Goal: Task Accomplishment & Management: Use online tool/utility

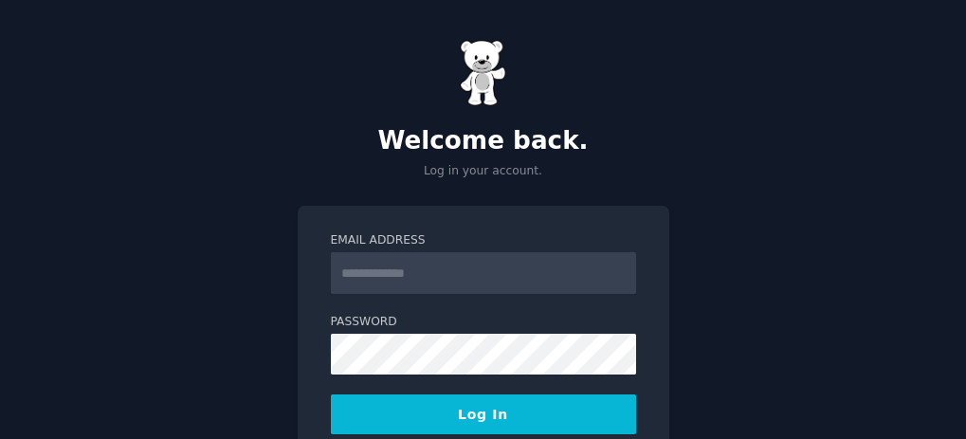
click at [420, 277] on input "Email Address" at bounding box center [483, 273] width 305 height 42
type input "**********"
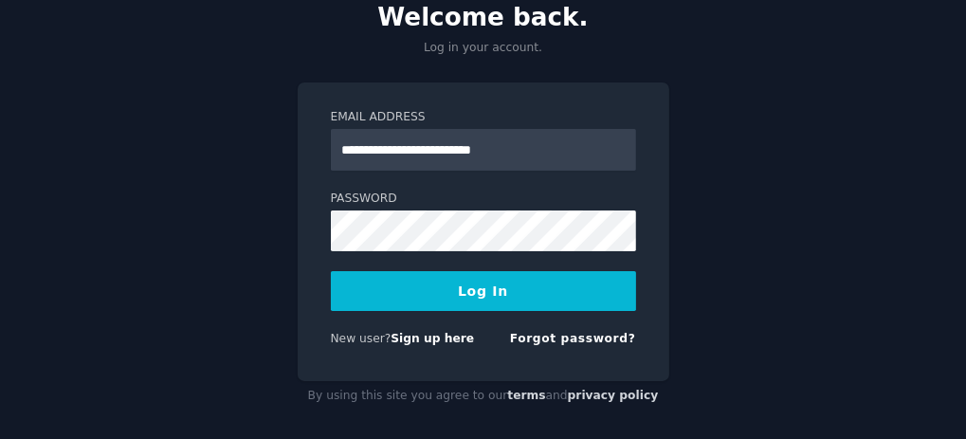
scroll to position [133, 0]
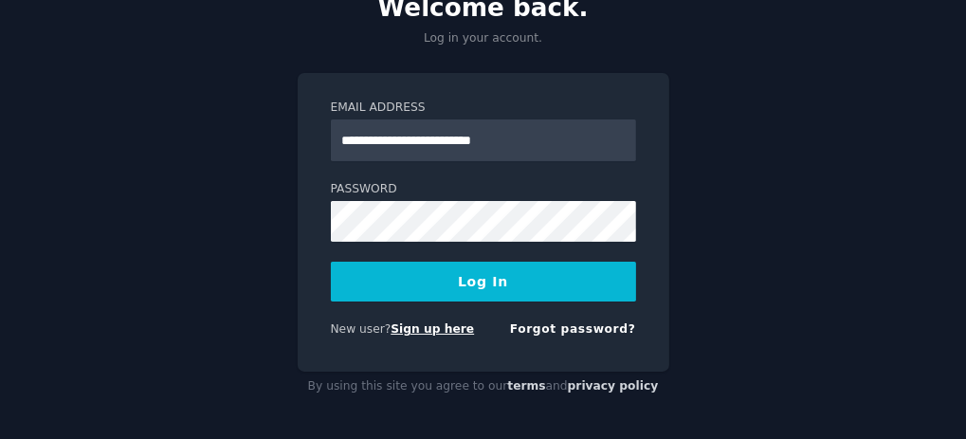
click at [443, 329] on link "Sign up here" at bounding box center [432, 328] width 83 height 13
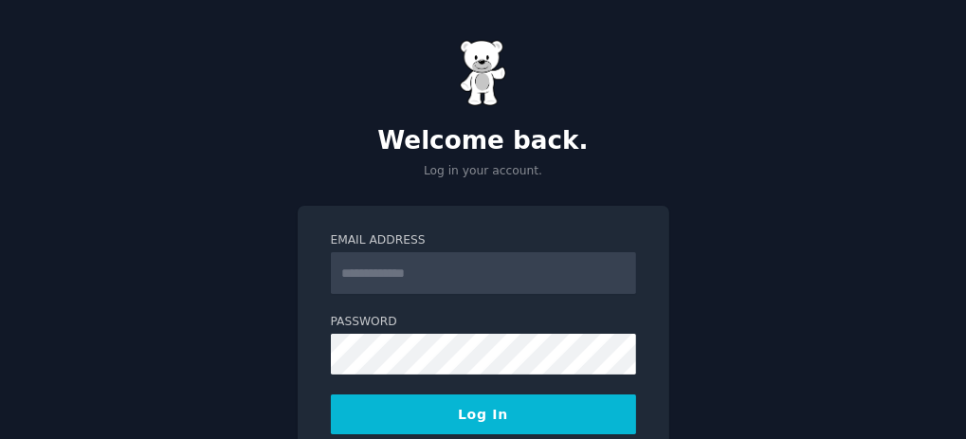
click at [394, 278] on input "Email Address" at bounding box center [483, 273] width 305 height 42
type input "**********"
click at [444, 301] on form "**********" at bounding box center [483, 355] width 305 height 246
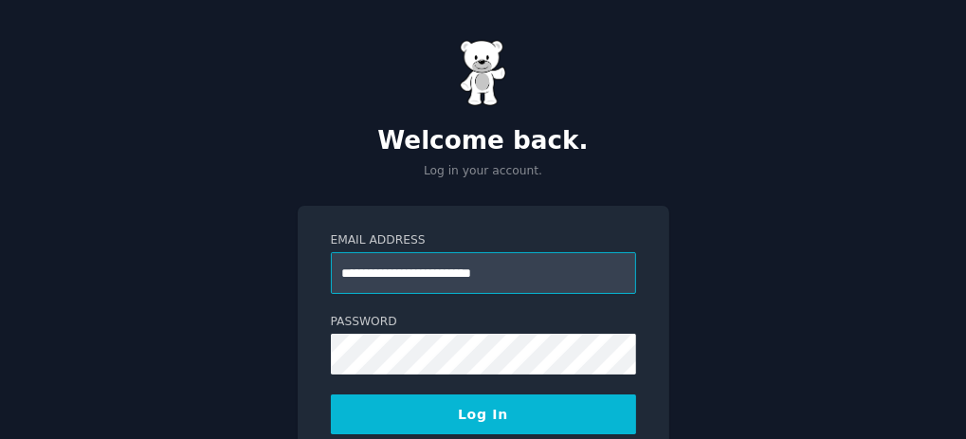
click at [522, 283] on input "**********" at bounding box center [483, 273] width 305 height 42
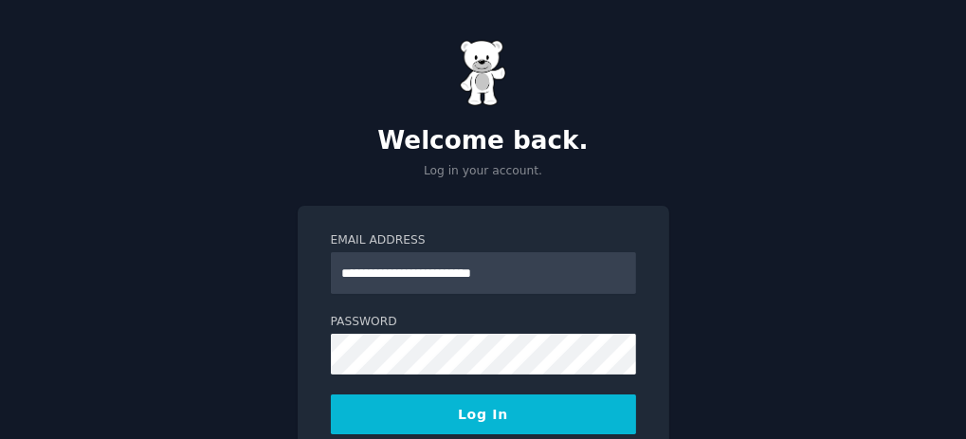
click at [450, 415] on button "Log In" at bounding box center [483, 414] width 305 height 40
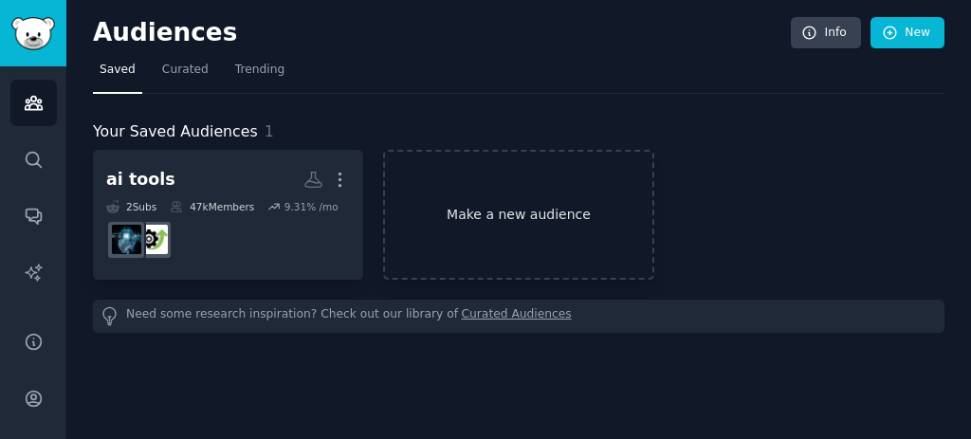
click at [533, 229] on link "Make a new audience" at bounding box center [518, 215] width 270 height 130
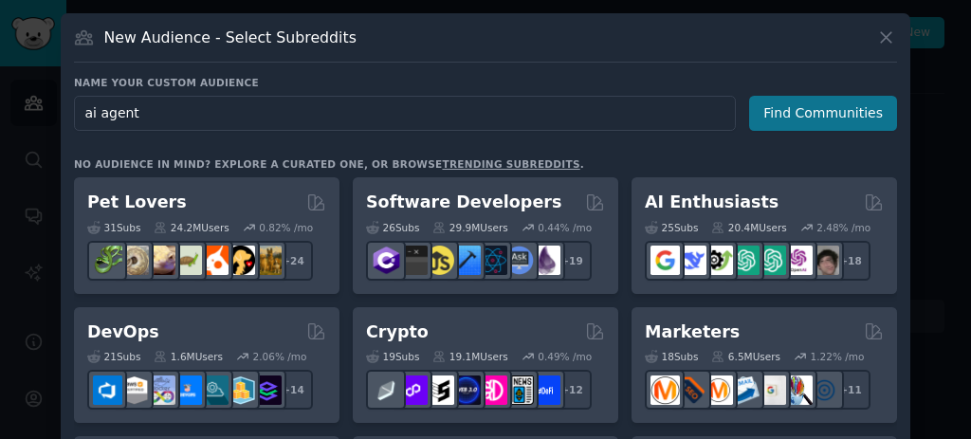
type input "ai agent"
click at [782, 119] on button "Find Communities" at bounding box center [823, 113] width 148 height 35
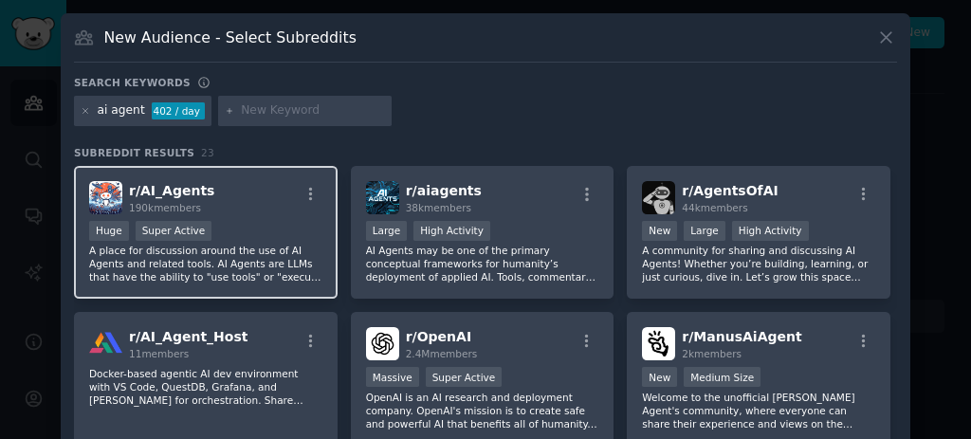
click at [194, 189] on span "r/ AI_Agents" at bounding box center [171, 190] width 85 height 15
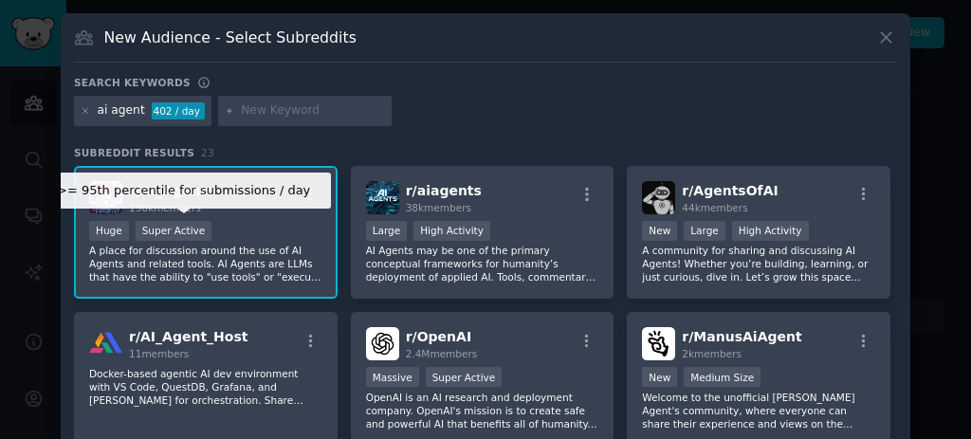
click at [192, 231] on div "Super Active" at bounding box center [174, 231] width 77 height 20
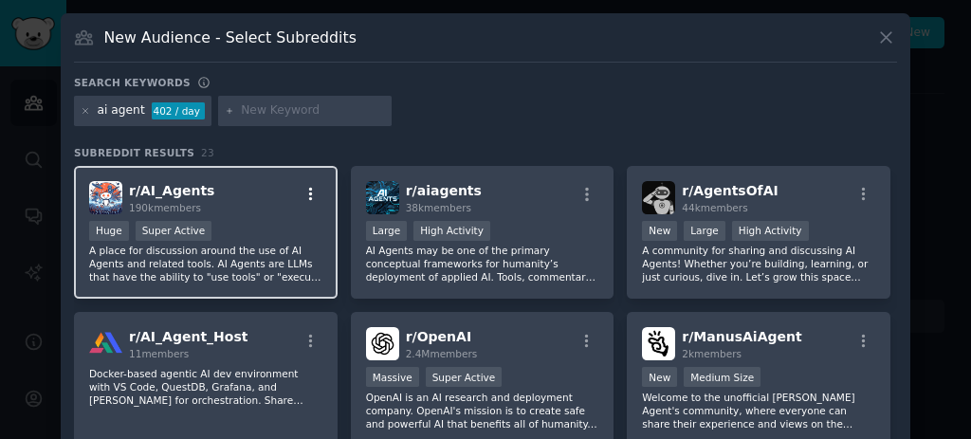
click at [315, 190] on icon "button" at bounding box center [310, 194] width 17 height 17
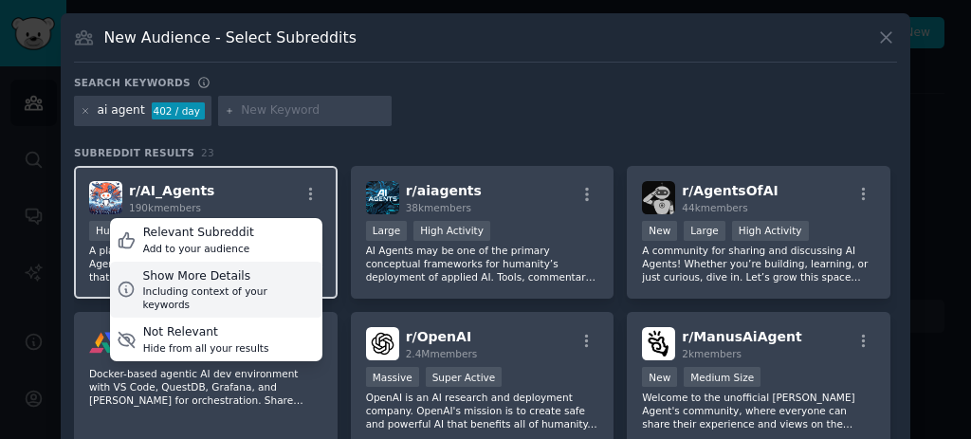
click at [229, 281] on div "Show More Details" at bounding box center [228, 276] width 173 height 17
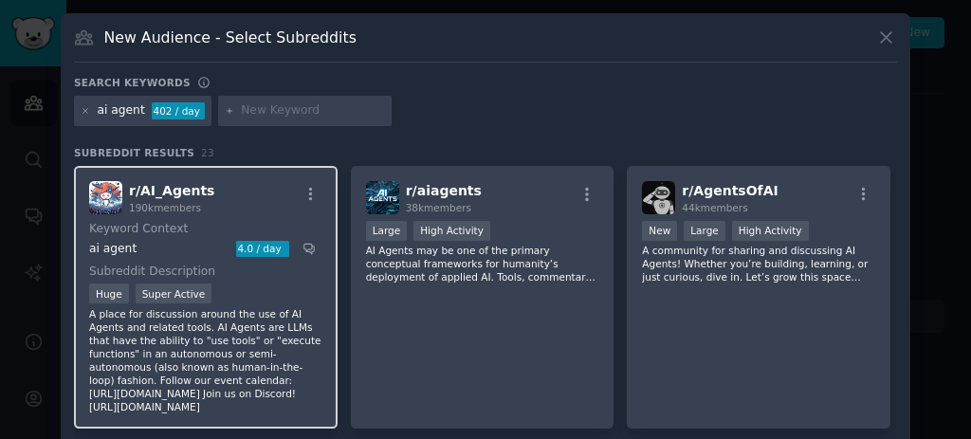
click at [159, 261] on div "r/ AI_Agents 190k members Keyword Context ai agent 4.0 / day Subreddit Descript…" at bounding box center [206, 297] width 264 height 263
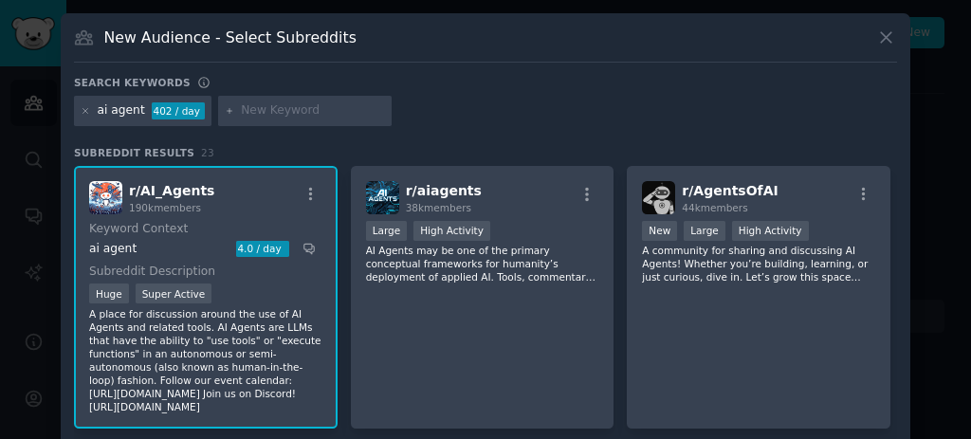
click at [169, 191] on span "r/ AI_Agents" at bounding box center [171, 190] width 85 height 15
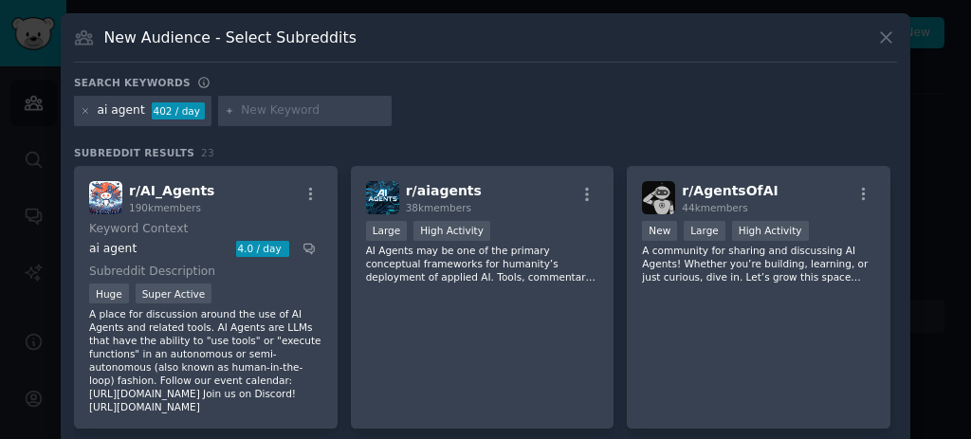
click at [169, 191] on span "r/ AI_Agents" at bounding box center [171, 190] width 85 height 15
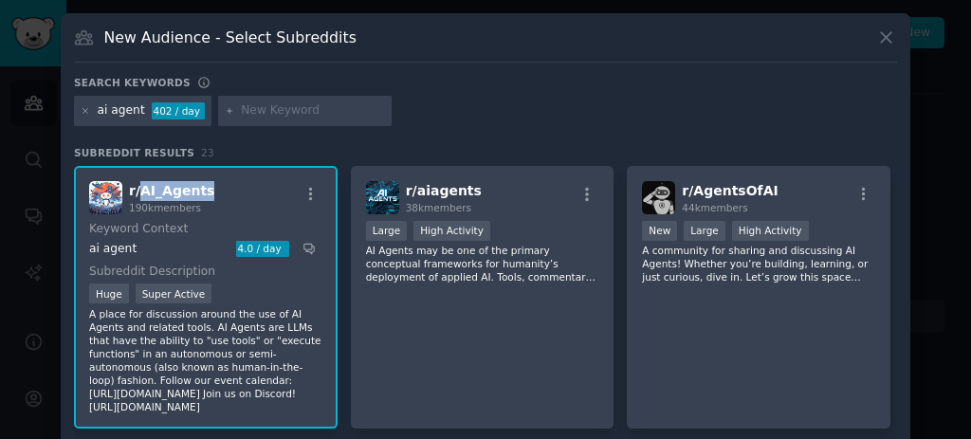
click at [169, 191] on span "r/ AI_Agents" at bounding box center [171, 190] width 85 height 15
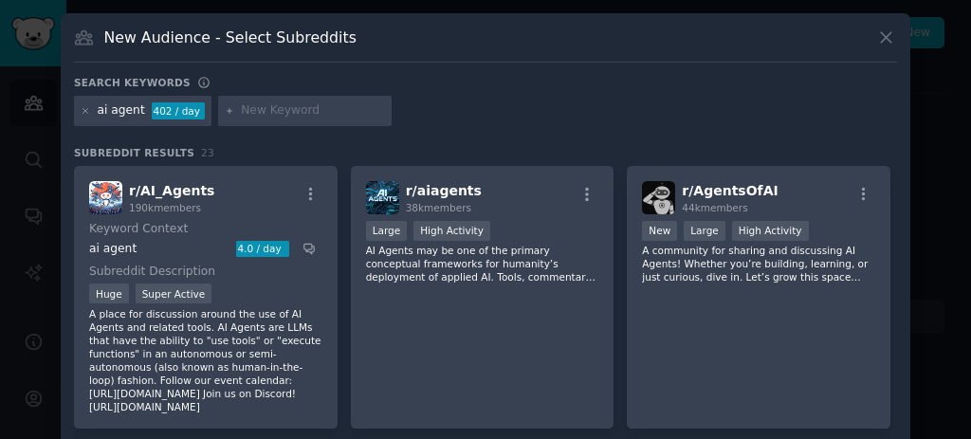
click at [410, 139] on div "Search keywords ai agent 402 / day Subreddit Results 23 r/ AI_Agents 190k membe…" at bounding box center [485, 304] width 823 height 456
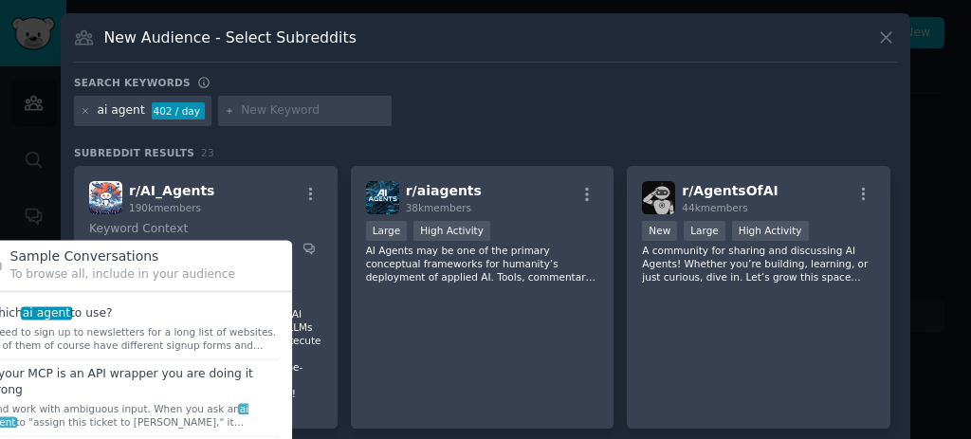
click at [80, 301] on span at bounding box center [133, 329] width 292 height 60
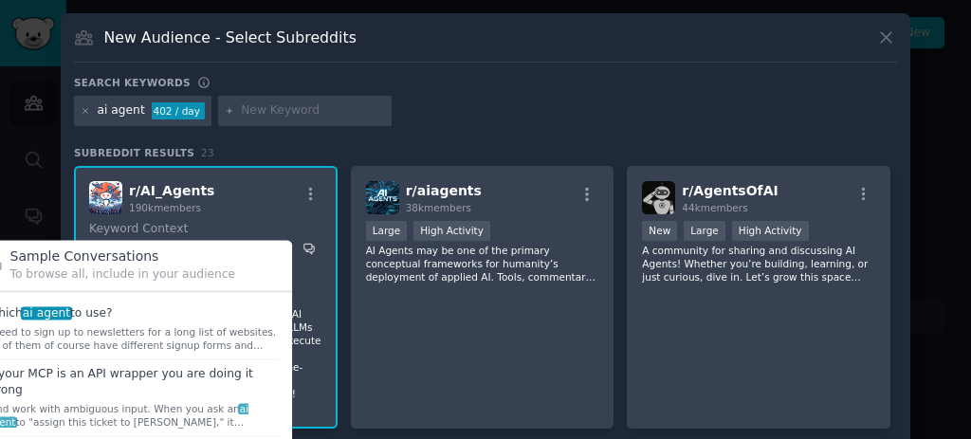
click at [302, 246] on icon at bounding box center [308, 248] width 13 height 13
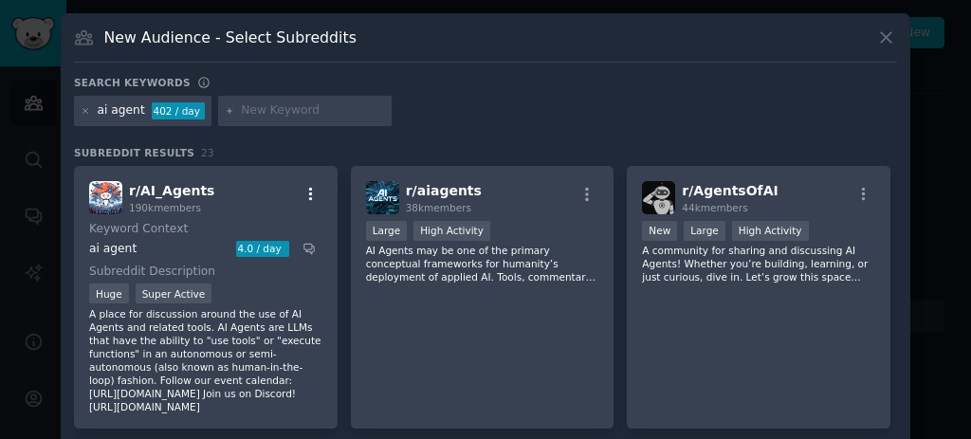
click at [302, 197] on icon "button" at bounding box center [310, 194] width 17 height 17
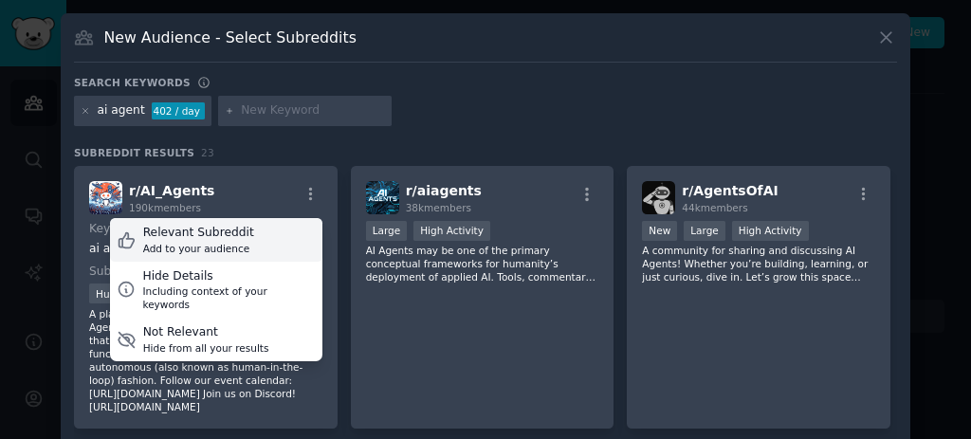
click at [267, 246] on div "Relevant Subreddit Add to your audience" at bounding box center [216, 240] width 212 height 44
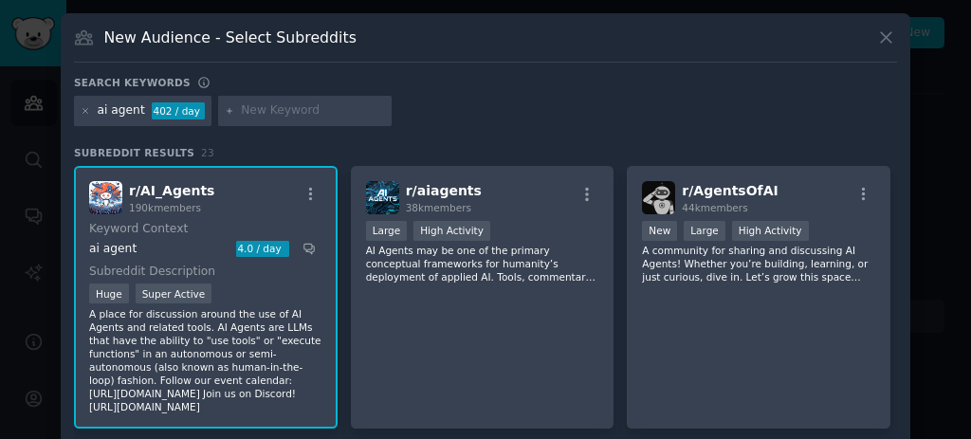
click at [85, 197] on div "r/ AI_Agents 190k members Keyword Context ai agent 4.0 / day Subreddit Descript…" at bounding box center [206, 297] width 264 height 263
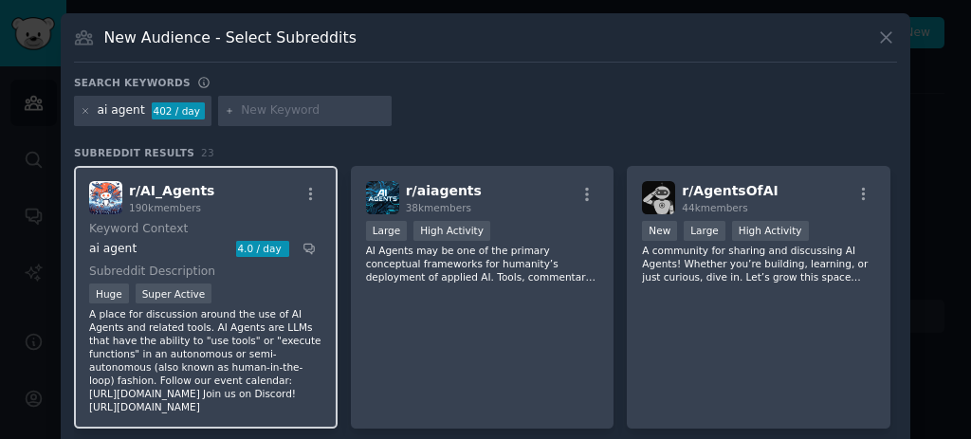
click at [85, 197] on div "r/ AI_Agents 190k members Keyword Context ai agent 4.0 / day Subreddit Descript…" at bounding box center [206, 297] width 264 height 263
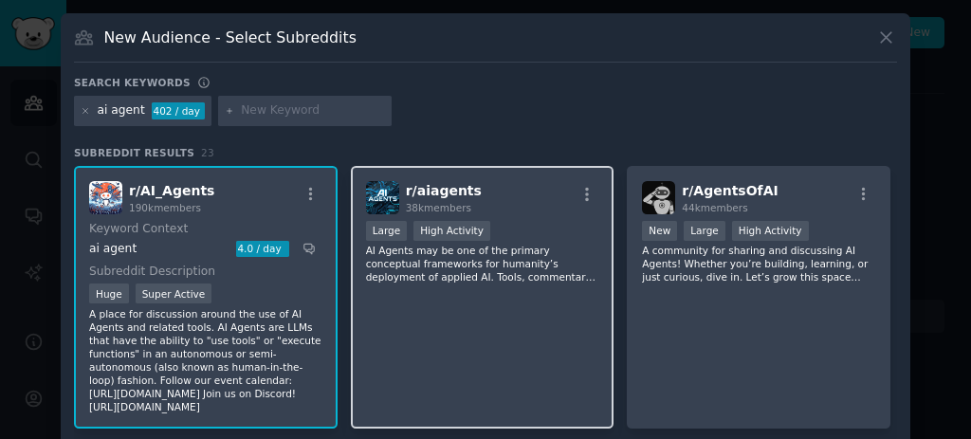
click at [483, 199] on div "r/ aiagents 38k members" at bounding box center [482, 197] width 233 height 33
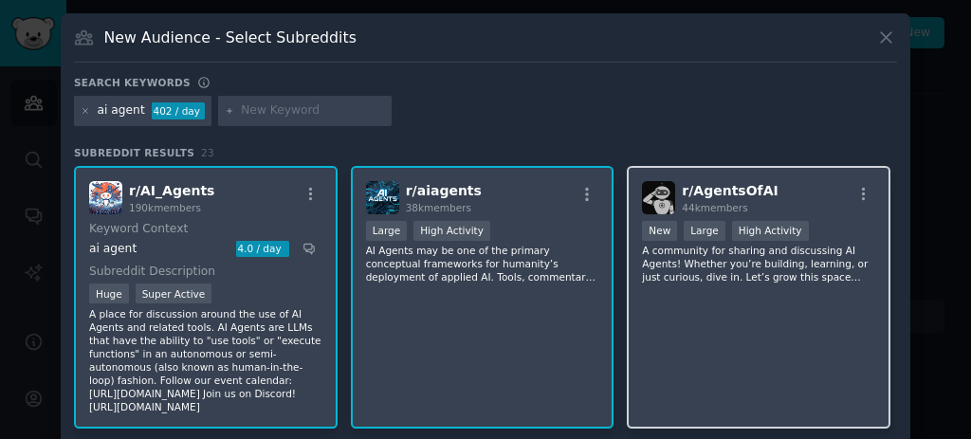
click at [778, 204] on div "r/ AgentsOfAI 44k members" at bounding box center [758, 197] width 233 height 33
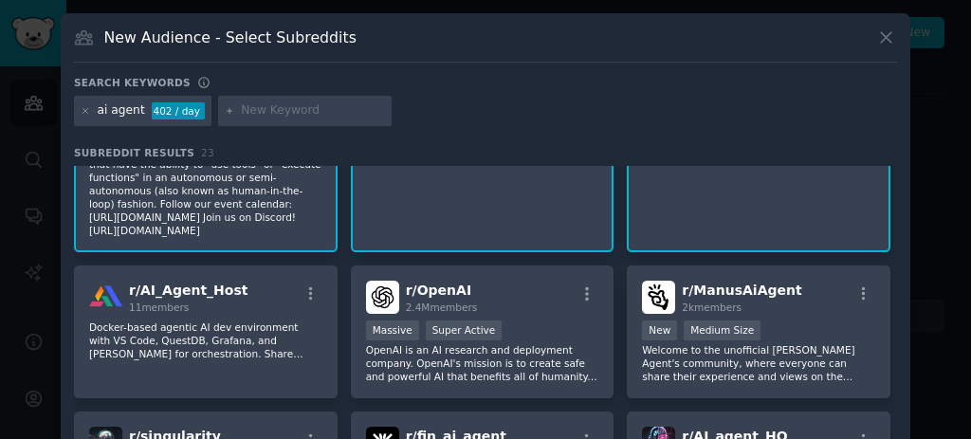
scroll to position [190, 0]
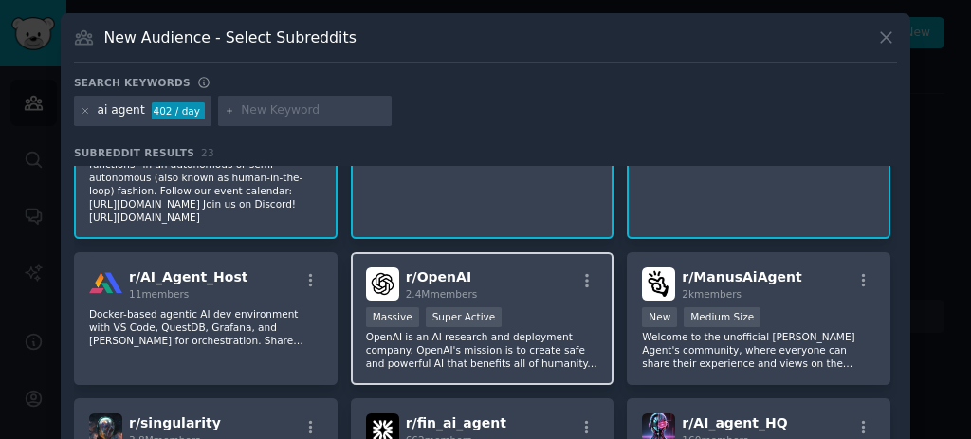
click at [477, 267] on div "r/ OpenAI 2.4M members" at bounding box center [482, 283] width 233 height 33
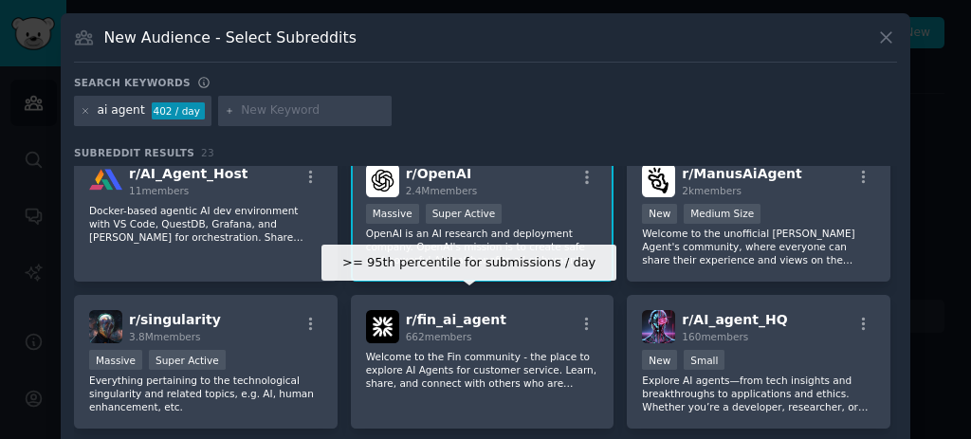
scroll to position [316, 0]
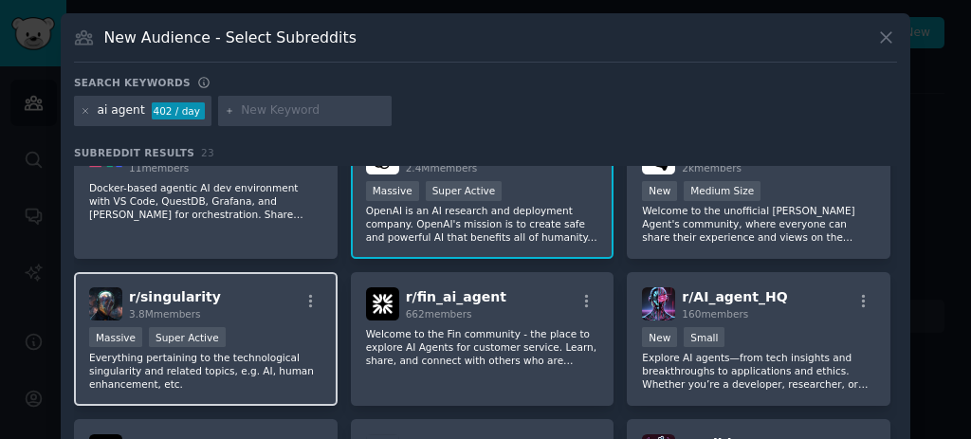
click at [252, 297] on div "r/ singularity 3.8M members" at bounding box center [205, 303] width 233 height 33
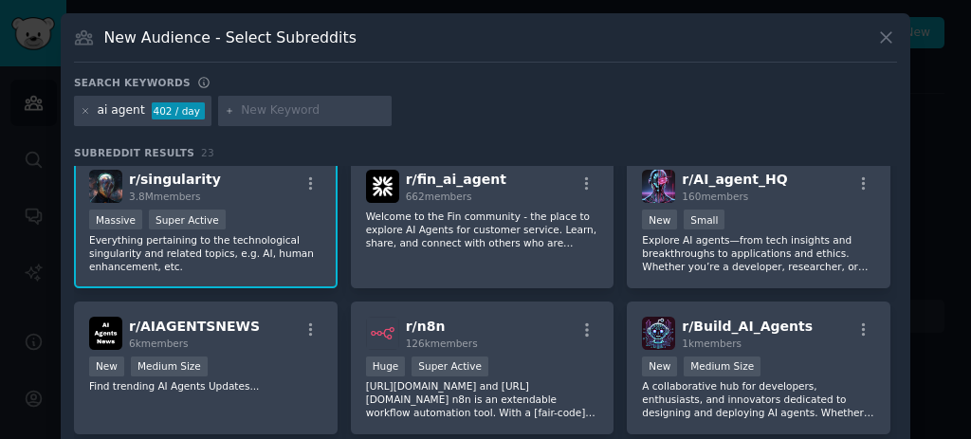
scroll to position [446, 0]
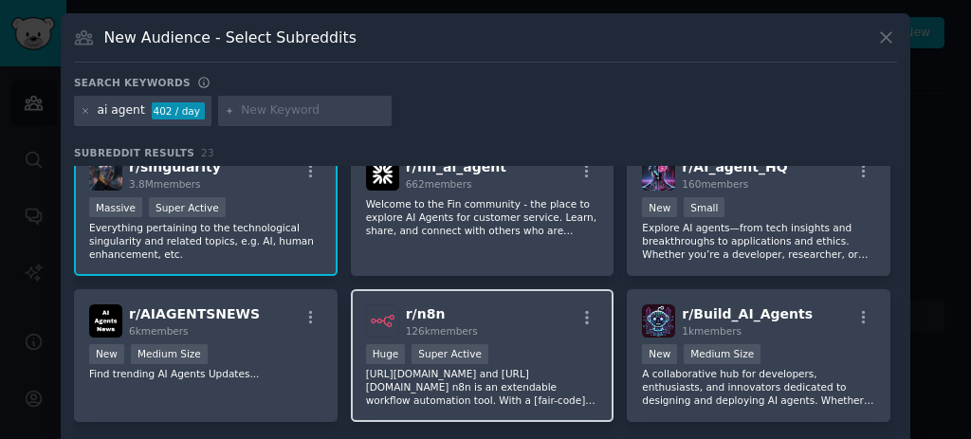
click at [504, 304] on div "r/ n8n 126k members" at bounding box center [482, 320] width 233 height 33
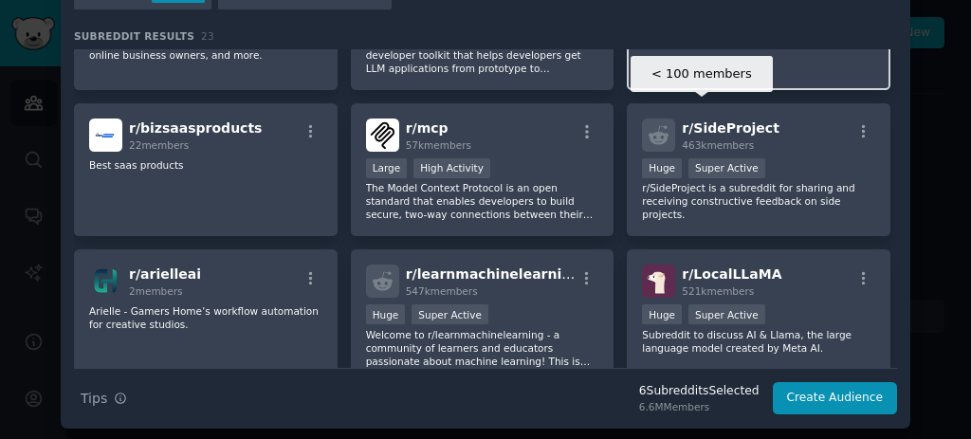
scroll to position [825, 0]
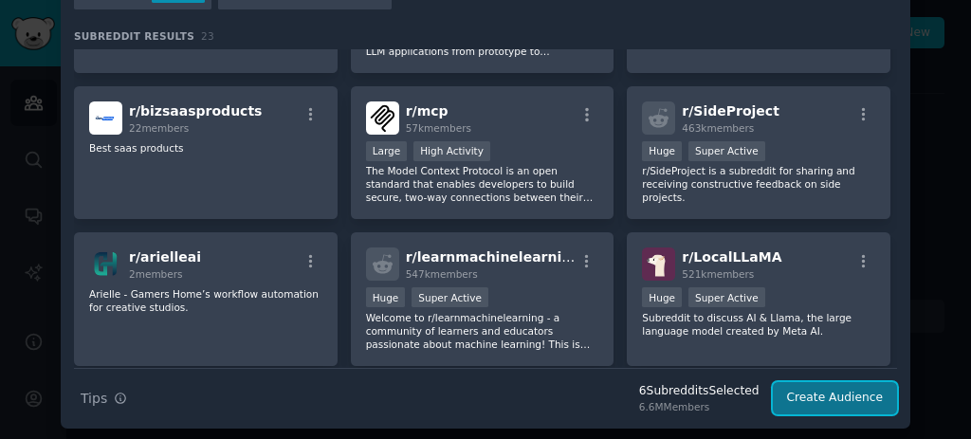
click at [829, 400] on button "Create Audience" at bounding box center [835, 398] width 125 height 32
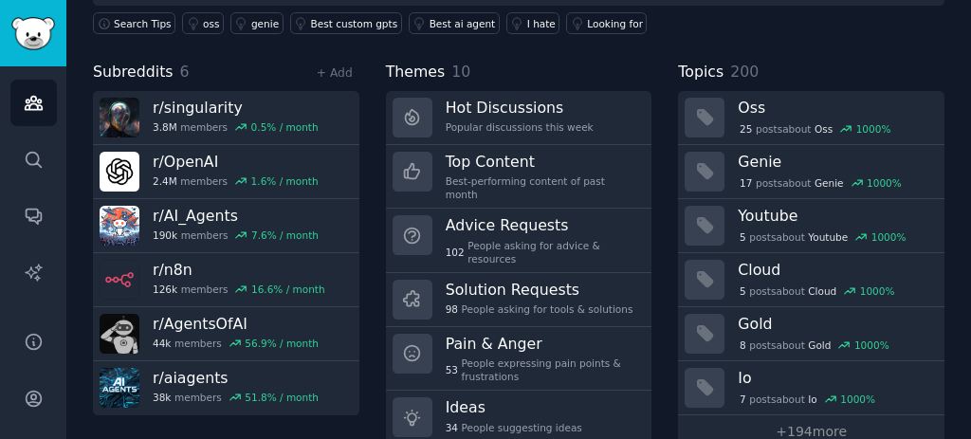
scroll to position [190, 0]
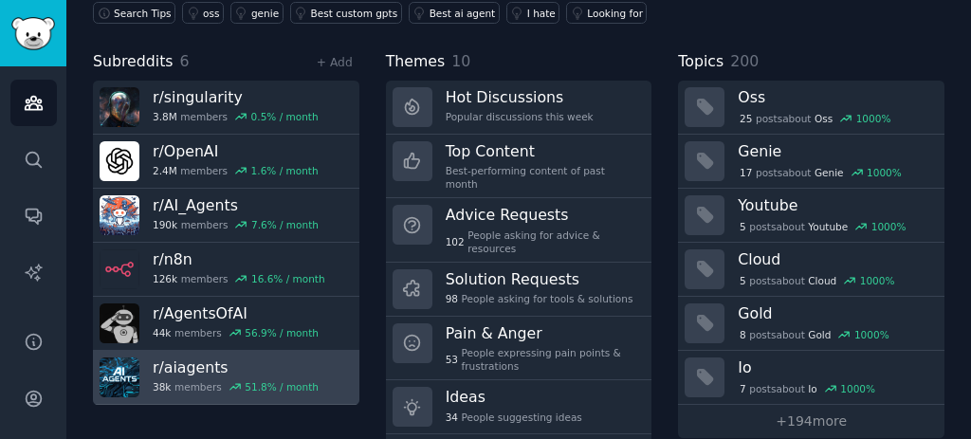
click at [227, 357] on h3 "r/ aiagents" at bounding box center [236, 367] width 166 height 20
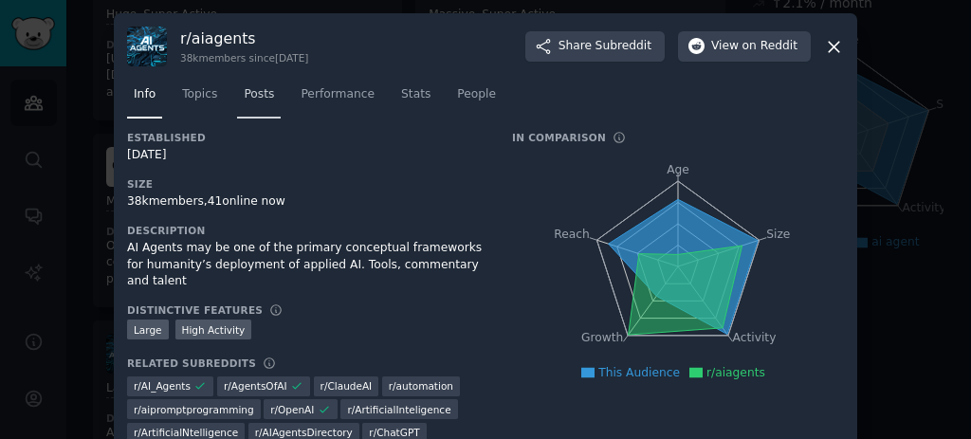
click at [266, 99] on link "Posts" at bounding box center [259, 99] width 44 height 39
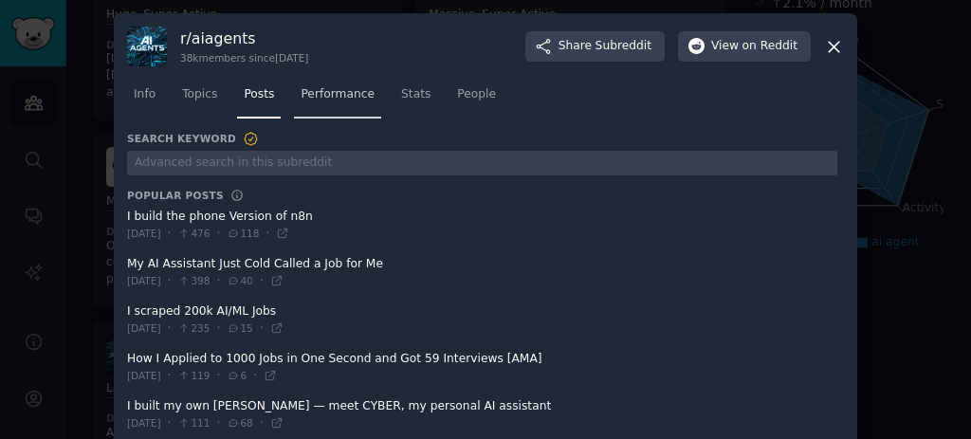
click at [338, 82] on link "Performance" at bounding box center [337, 99] width 87 height 39
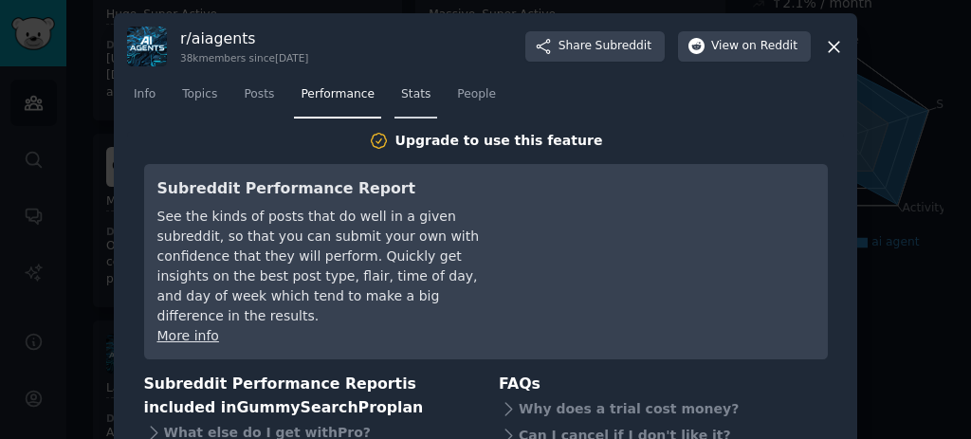
click at [413, 89] on link "Stats" at bounding box center [415, 99] width 43 height 39
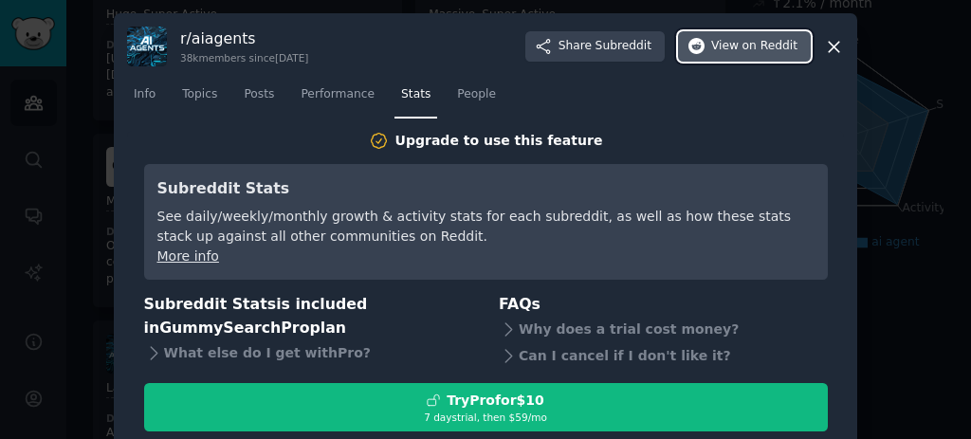
click at [754, 46] on span "on Reddit" at bounding box center [769, 46] width 55 height 17
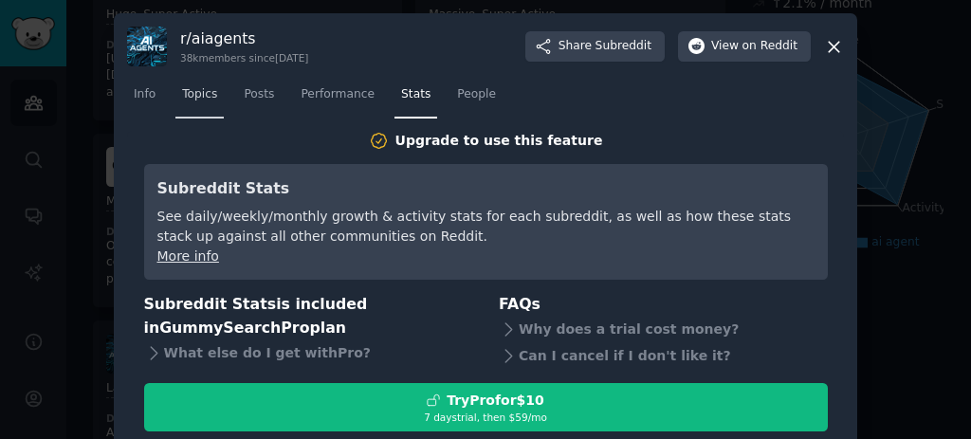
click at [193, 100] on span "Topics" at bounding box center [199, 94] width 35 height 17
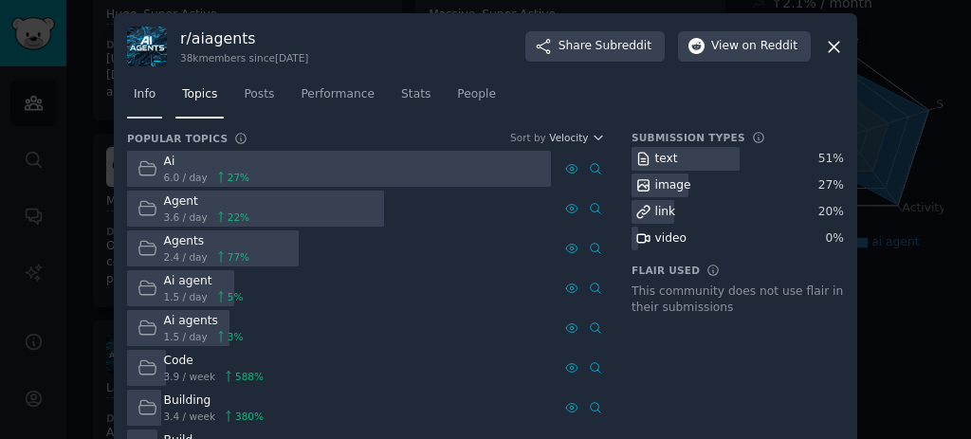
click at [139, 113] on link "Info" at bounding box center [144, 99] width 35 height 39
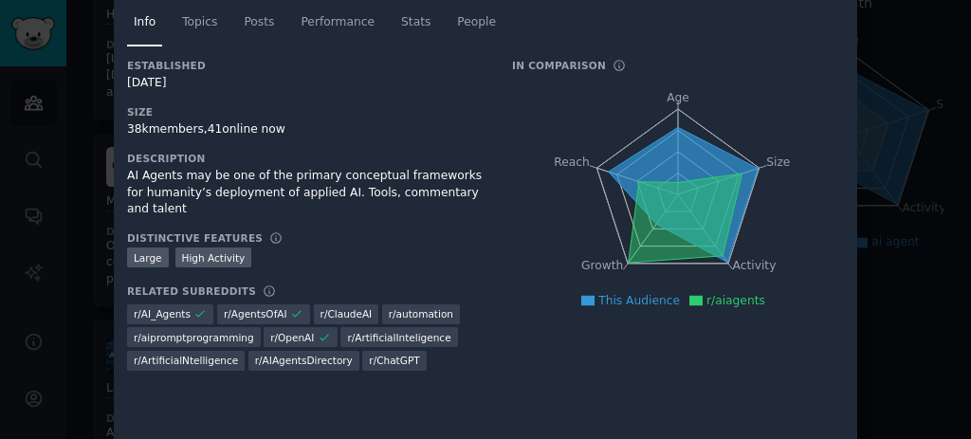
scroll to position [96, 0]
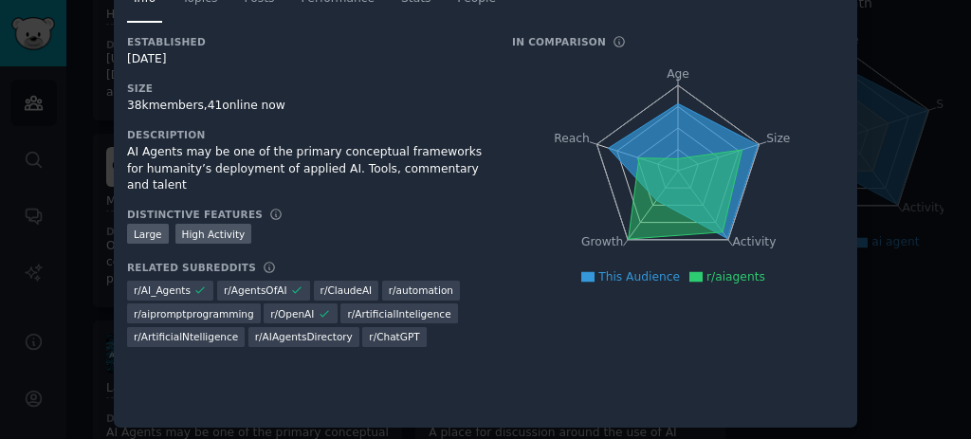
click at [369, 330] on span "r/ ChatGPT" at bounding box center [394, 336] width 50 height 13
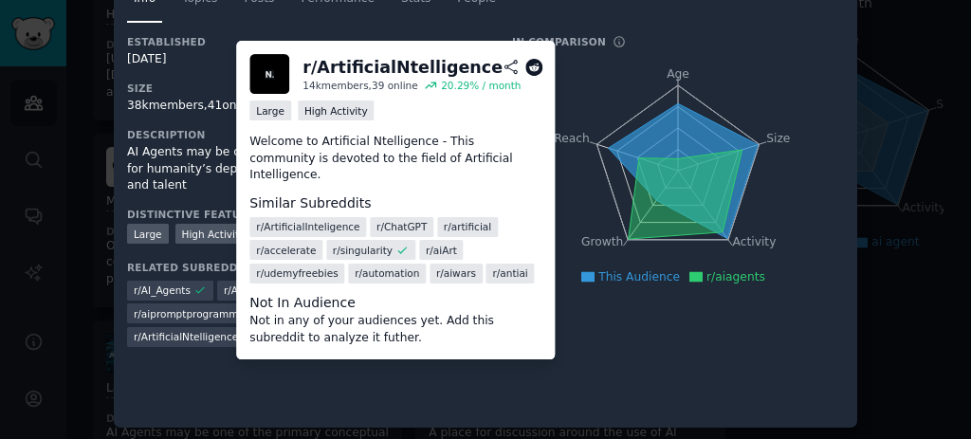
click at [527, 67] on icon at bounding box center [534, 67] width 17 height 17
